Goal: Task Accomplishment & Management: Complete application form

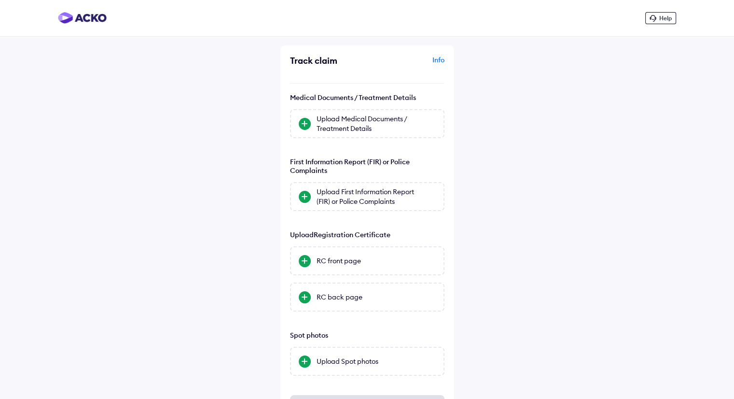
scroll to position [49, 0]
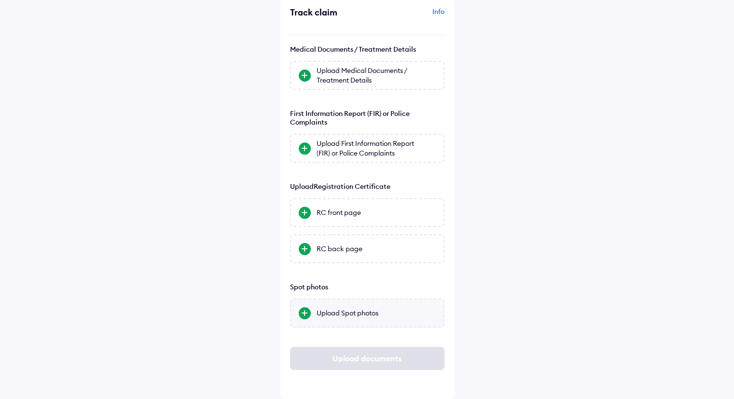
click at [340, 310] on div "Upload Spot photos" at bounding box center [376, 313] width 119 height 10
click at [0, 0] on input "Upload Spot photos" at bounding box center [0, 0] width 0 height 0
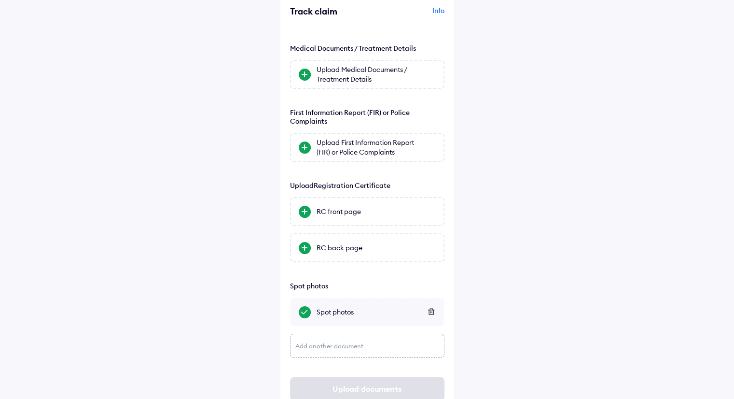
scroll to position [81, 0]
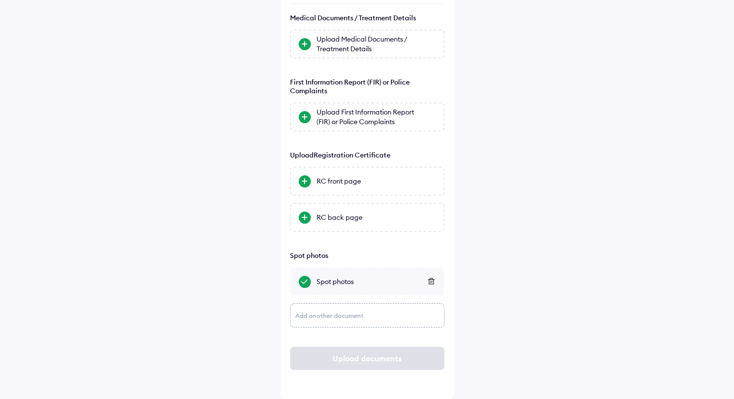
click at [415, 312] on div "Add another document" at bounding box center [367, 315] width 154 height 24
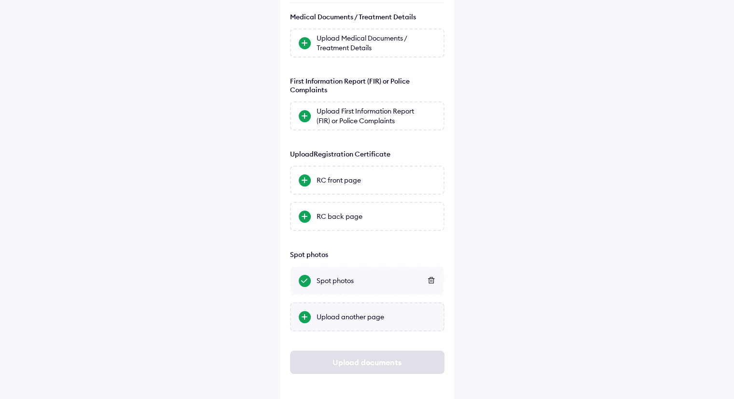
click at [364, 319] on div "Upload another page" at bounding box center [376, 317] width 119 height 10
click at [0, 0] on input "Upload another page" at bounding box center [0, 0] width 0 height 0
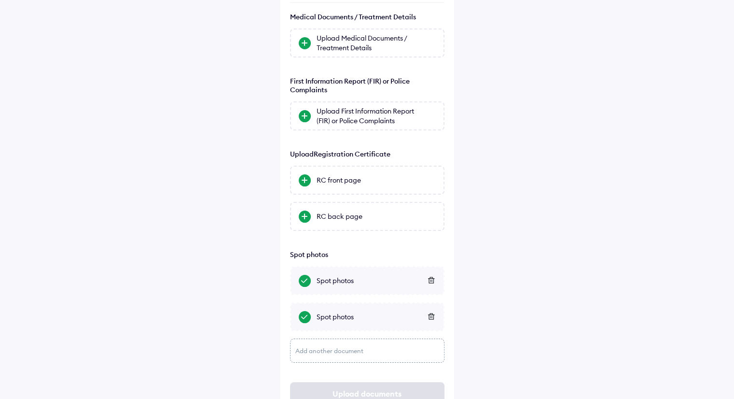
click at [337, 350] on div "Add another document" at bounding box center [367, 350] width 154 height 24
click at [337, 354] on div "Upload another page" at bounding box center [376, 353] width 119 height 10
click at [0, 0] on input "Upload another page" at bounding box center [0, 0] width 0 height 0
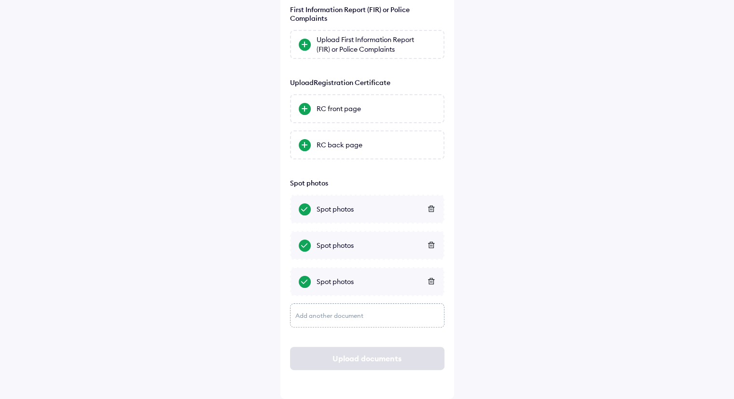
click at [400, 311] on div "Add another document" at bounding box center [367, 315] width 154 height 24
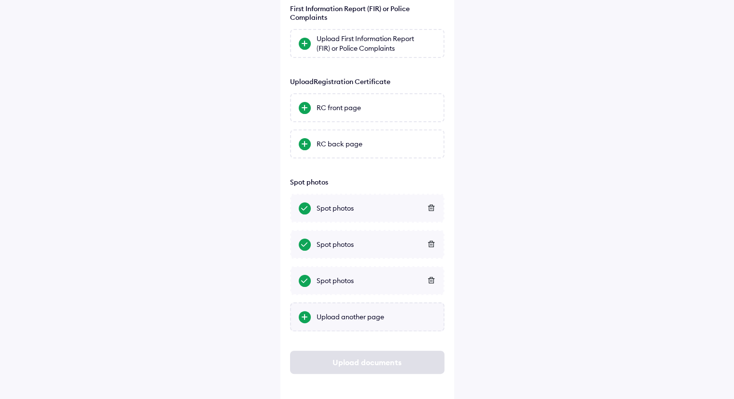
click at [378, 317] on div "Upload another page" at bounding box center [376, 317] width 119 height 10
click at [0, 0] on input "Upload another page" at bounding box center [0, 0] width 0 height 0
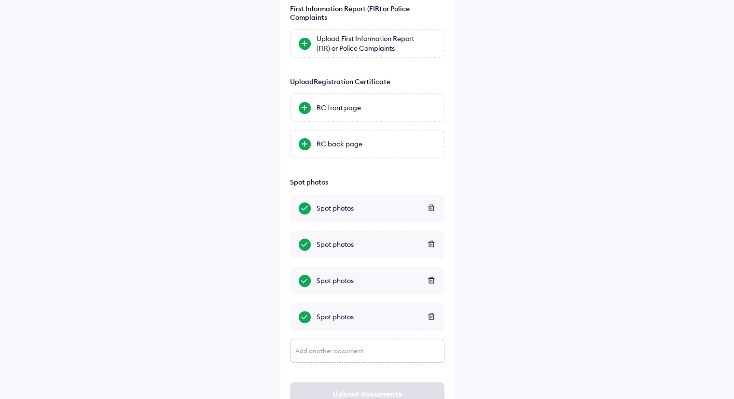
scroll to position [189, 0]
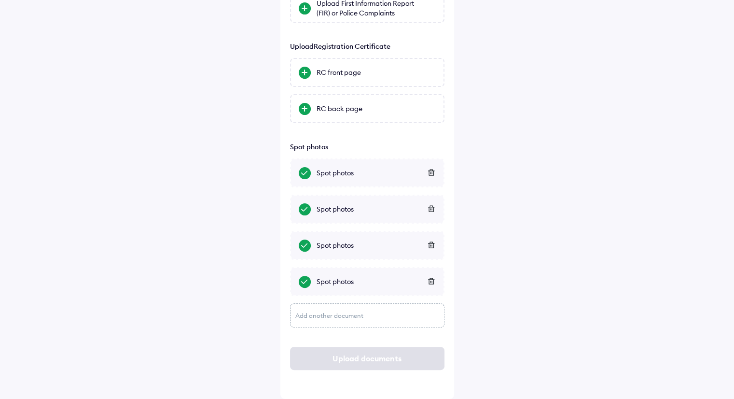
click at [355, 312] on div "Add another document" at bounding box center [367, 315] width 154 height 24
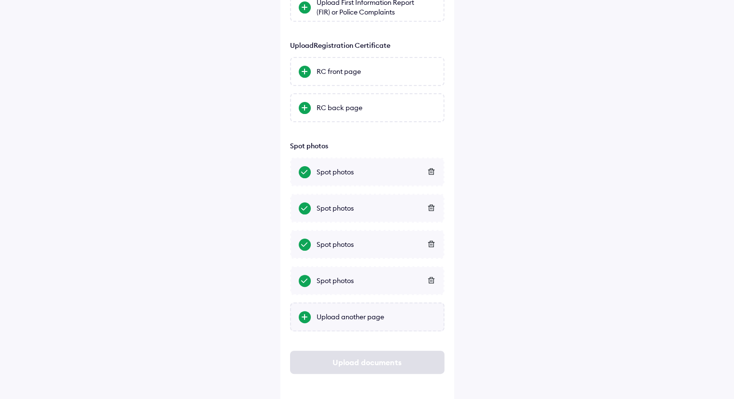
click at [353, 318] on div "Upload another page" at bounding box center [376, 317] width 119 height 10
click at [0, 0] on input "Upload another page" at bounding box center [0, 0] width 0 height 0
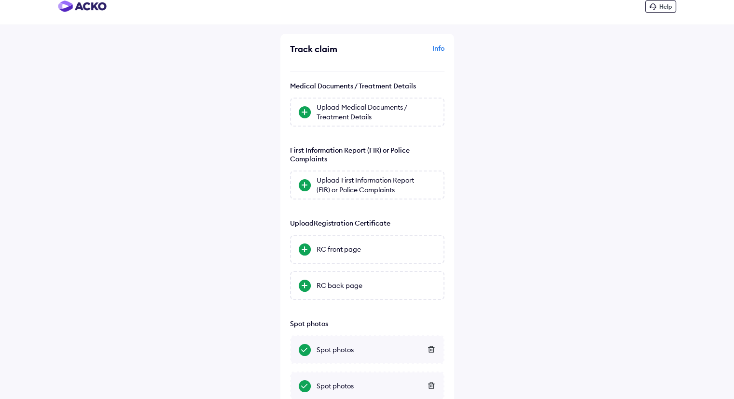
scroll to position [8, 0]
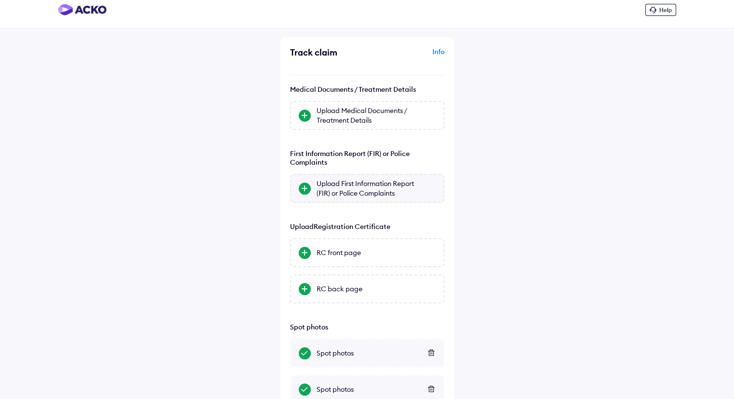
click at [305, 187] on div at bounding box center [305, 188] width 12 height 12
click at [0, 0] on input "Upload First Information Report (FIR) or Police Complaints" at bounding box center [0, 0] width 0 height 0
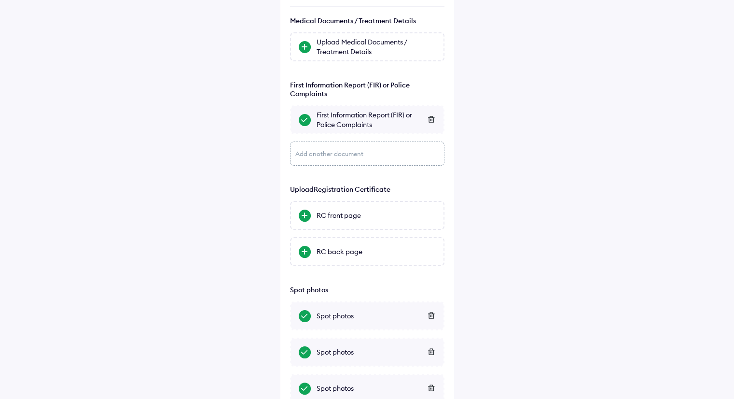
scroll to position [257, 0]
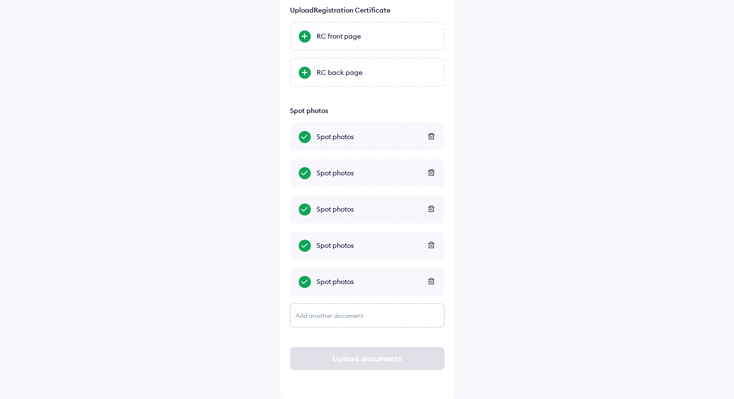
click at [403, 360] on div "Upload documents" at bounding box center [367, 358] width 154 height 23
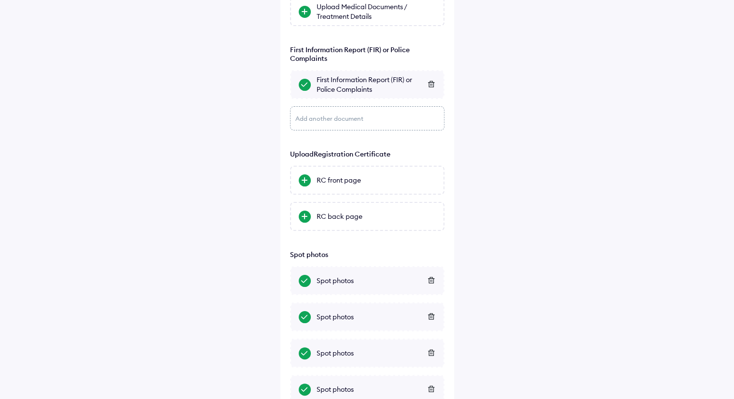
scroll to position [112, 0]
